Goal: Navigation & Orientation: Find specific page/section

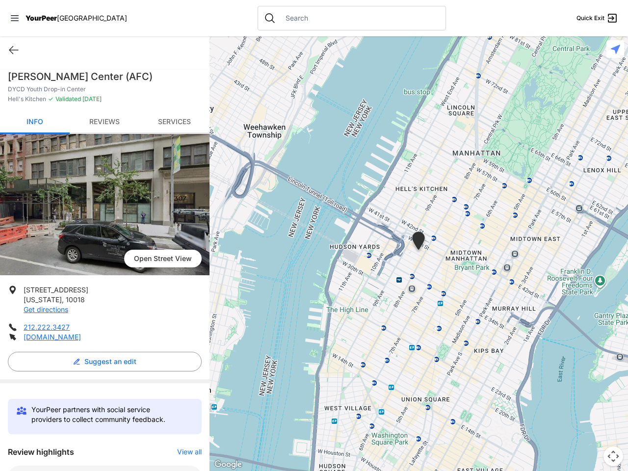
click at [15, 18] on icon at bounding box center [15, 18] width 8 height 6
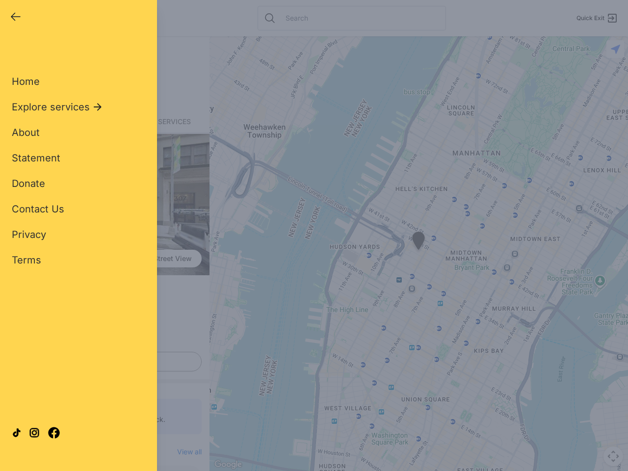
click at [14, 50] on div "Home Explore services About Statement Donate Contact Us Privacy Terms" at bounding box center [78, 155] width 133 height 224
click at [102, 361] on div "Single Adult Families Soup Kitchen Food Pantry Toiletries Restrooms Showers Lau…" at bounding box center [78, 224] width 133 height 363
click at [184, 452] on div "Close panel YourPeer [GEOGRAPHIC_DATA] Quick Exit Single Adult Families Soup Ki…" at bounding box center [314, 235] width 628 height 471
click at [418, 253] on div "Close panel YourPeer [GEOGRAPHIC_DATA] Quick Exit Single Adult Families Soup Ki…" at bounding box center [314, 235] width 628 height 471
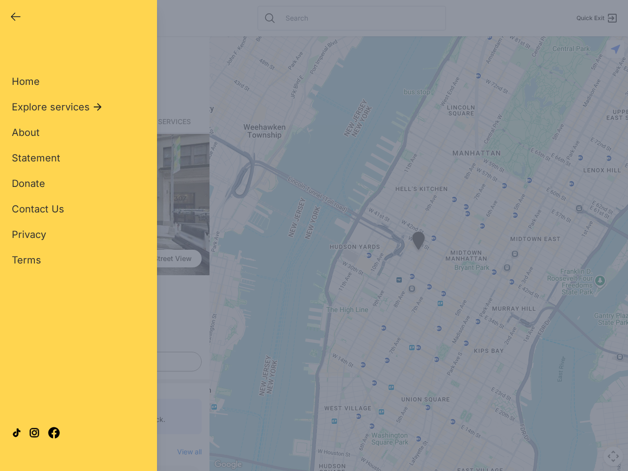
click at [418, 253] on div "Close panel YourPeer [GEOGRAPHIC_DATA] Quick Exit Single Adult Families Soup Ki…" at bounding box center [314, 235] width 628 height 471
click at [418, 242] on div "Close panel YourPeer [GEOGRAPHIC_DATA] Quick Exit Single Adult Families Soup Ki…" at bounding box center [314, 235] width 628 height 471
click at [613, 456] on div "Close panel YourPeer [GEOGRAPHIC_DATA] Quick Exit Single Adult Families Soup Ki…" at bounding box center [314, 235] width 628 height 471
click at [615, 49] on div "Close panel YourPeer [GEOGRAPHIC_DATA] Quick Exit Single Adult Families Soup Ki…" at bounding box center [314, 235] width 628 height 471
